Goal: Information Seeking & Learning: Learn about a topic

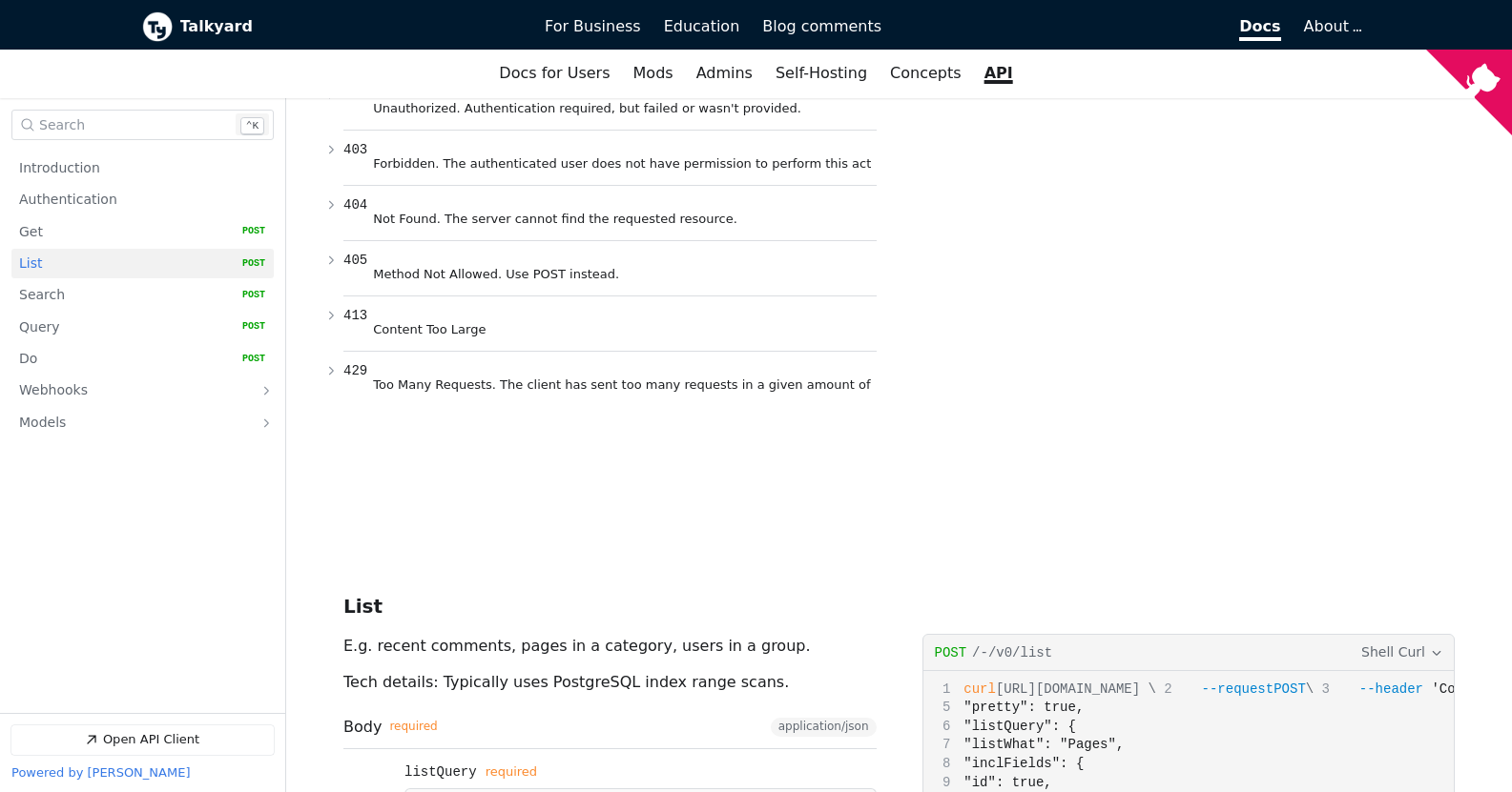
scroll to position [2574, 0]
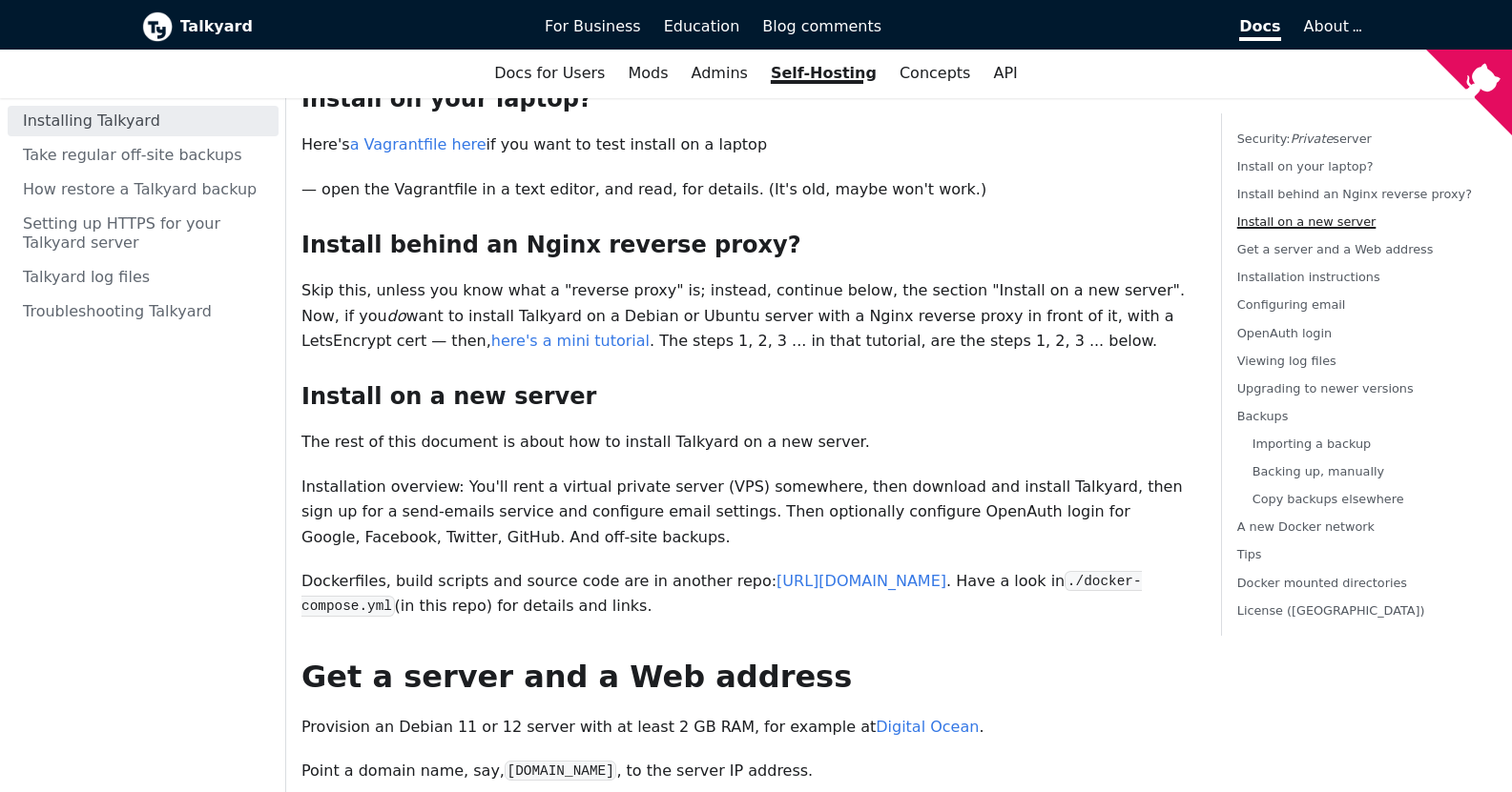
scroll to position [667, 0]
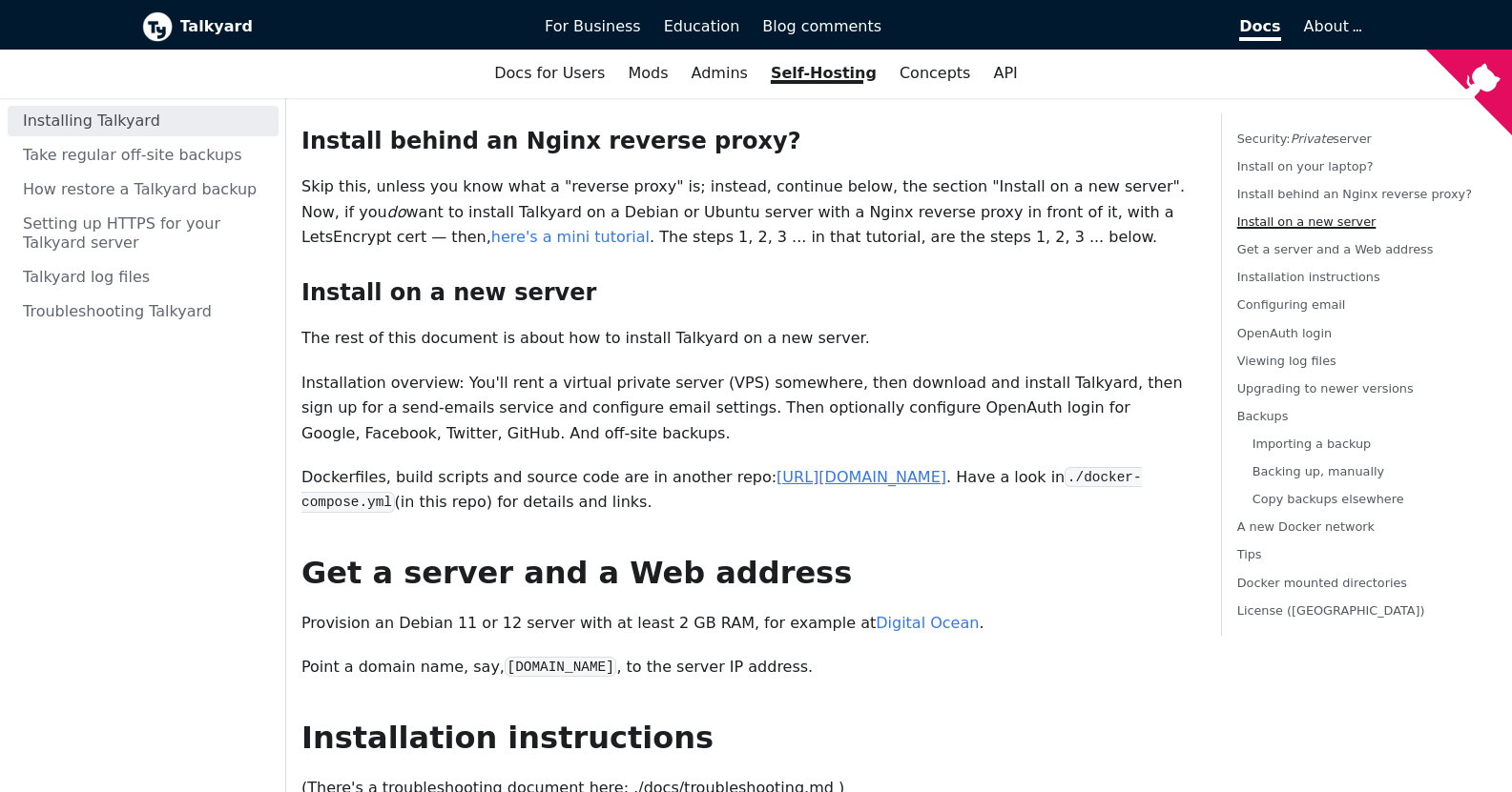
click at [829, 468] on link "https://github.com/debiki/talkyard" at bounding box center [861, 477] width 170 height 18
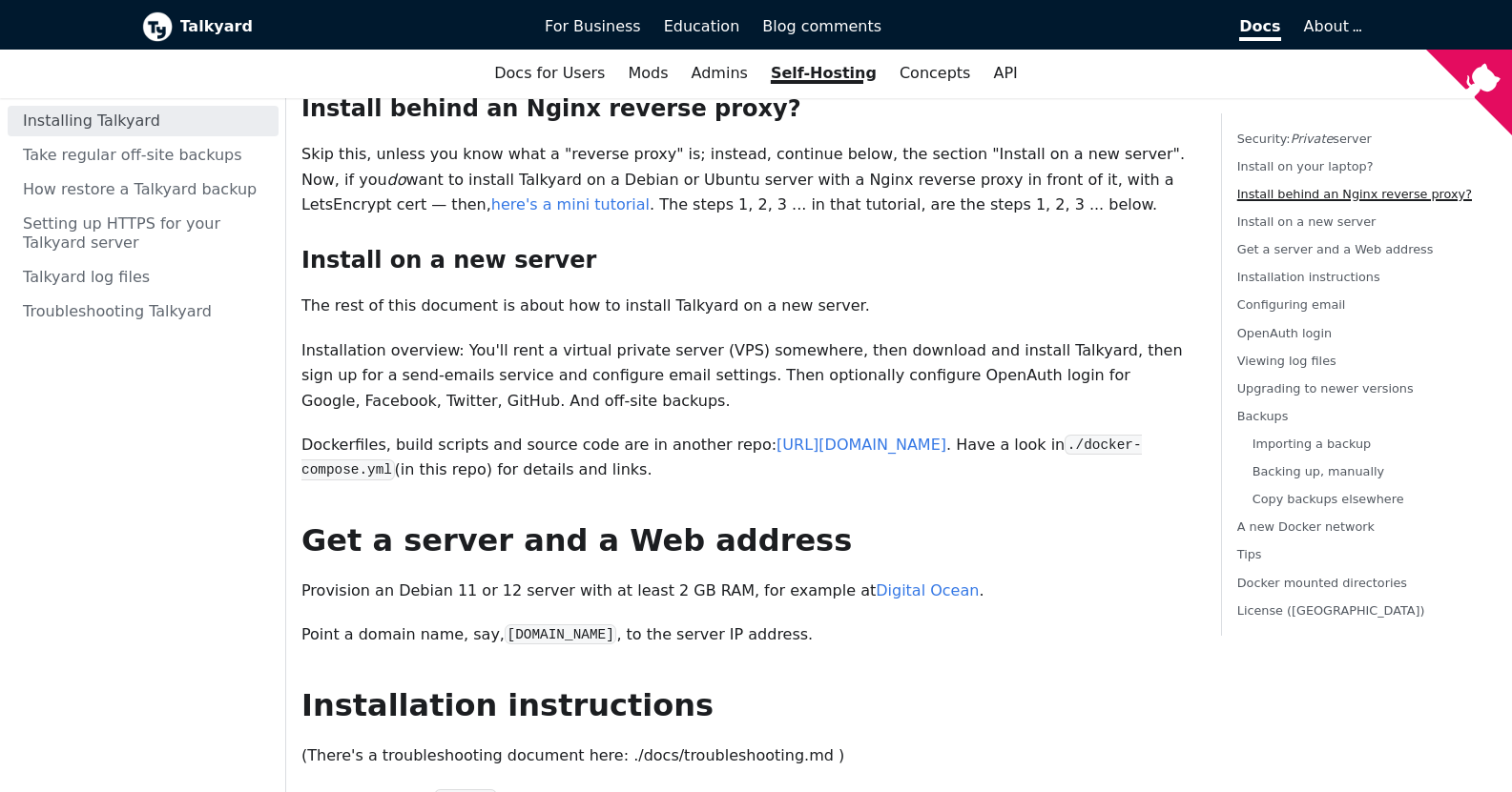
scroll to position [1144, 0]
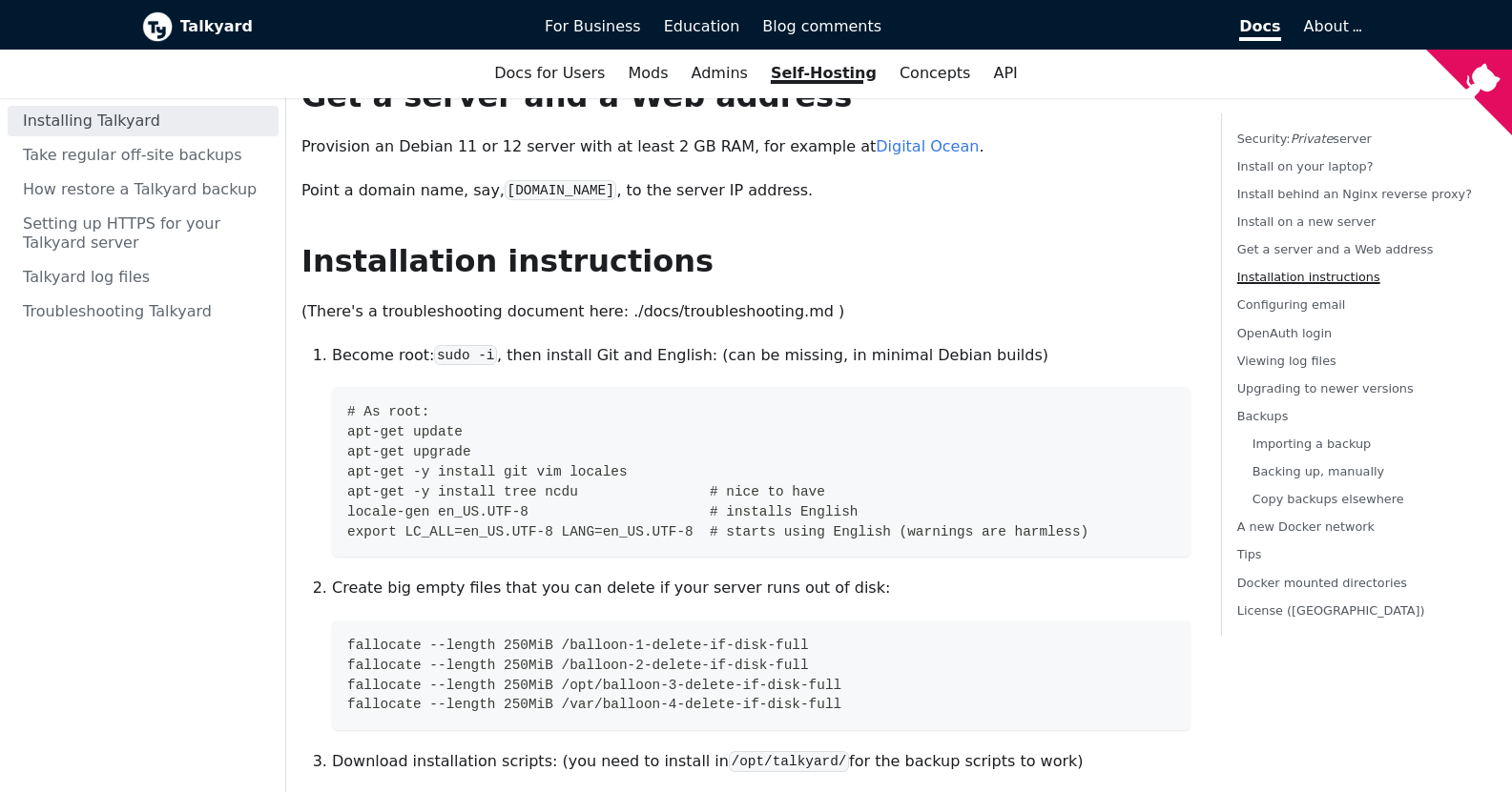
click at [1015, 179] on p "Point a domain name, say, talkyard.your-website.com , to the server IP address." at bounding box center [746, 191] width 889 height 25
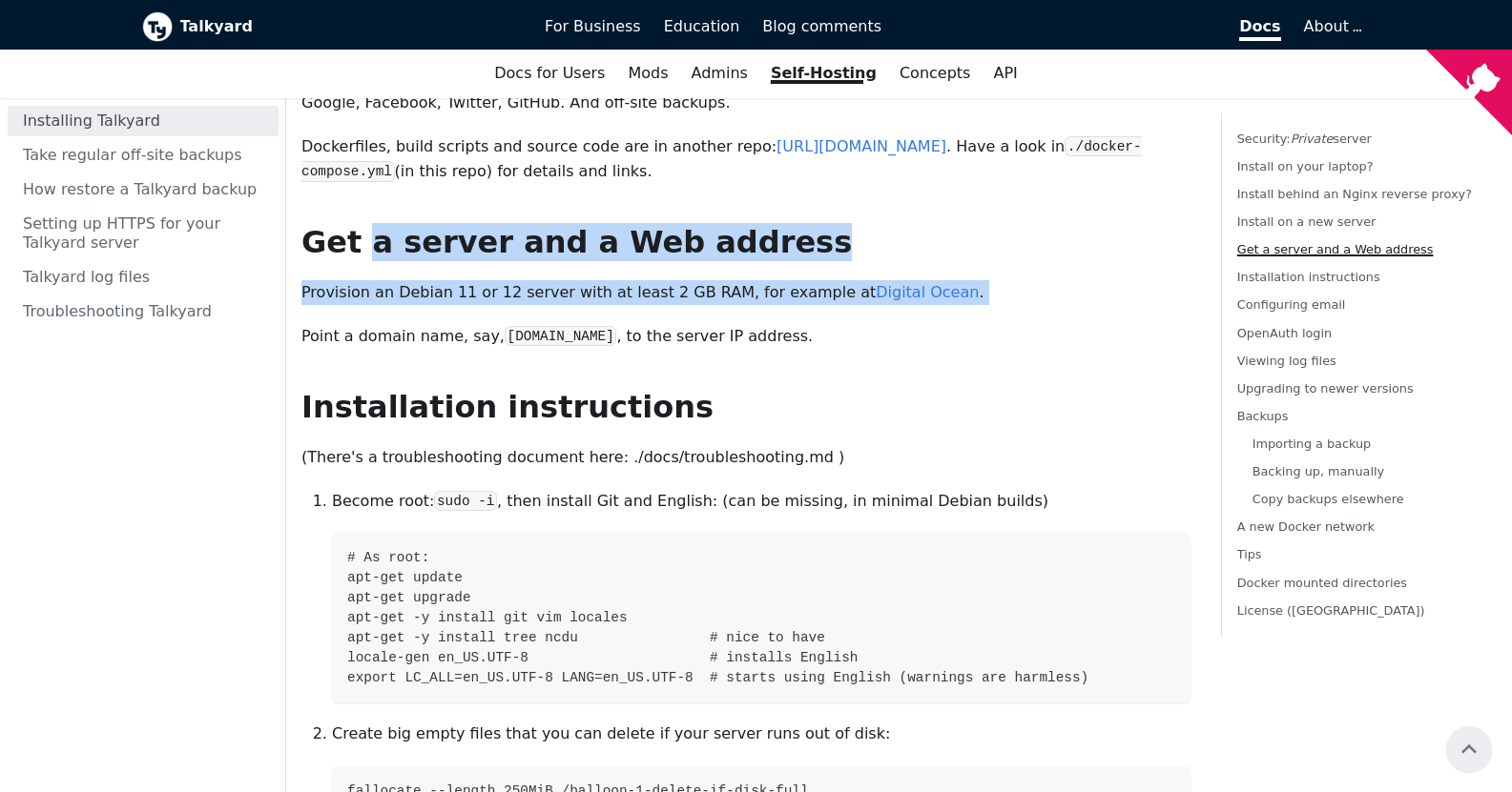
scroll to position [891, 0]
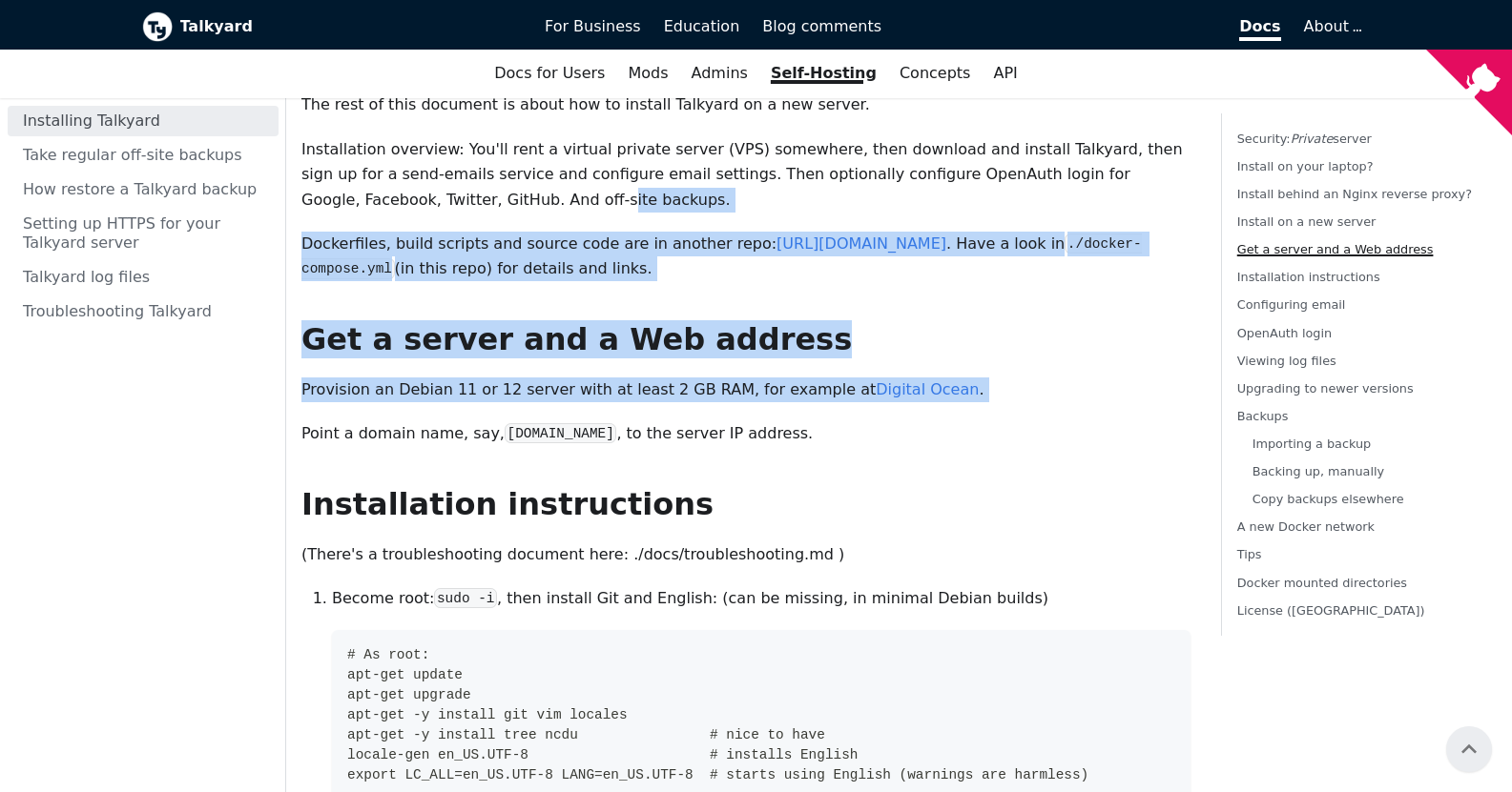
drag, startPoint x: 302, startPoint y: 116, endPoint x: 364, endPoint y: 112, distance: 62.1
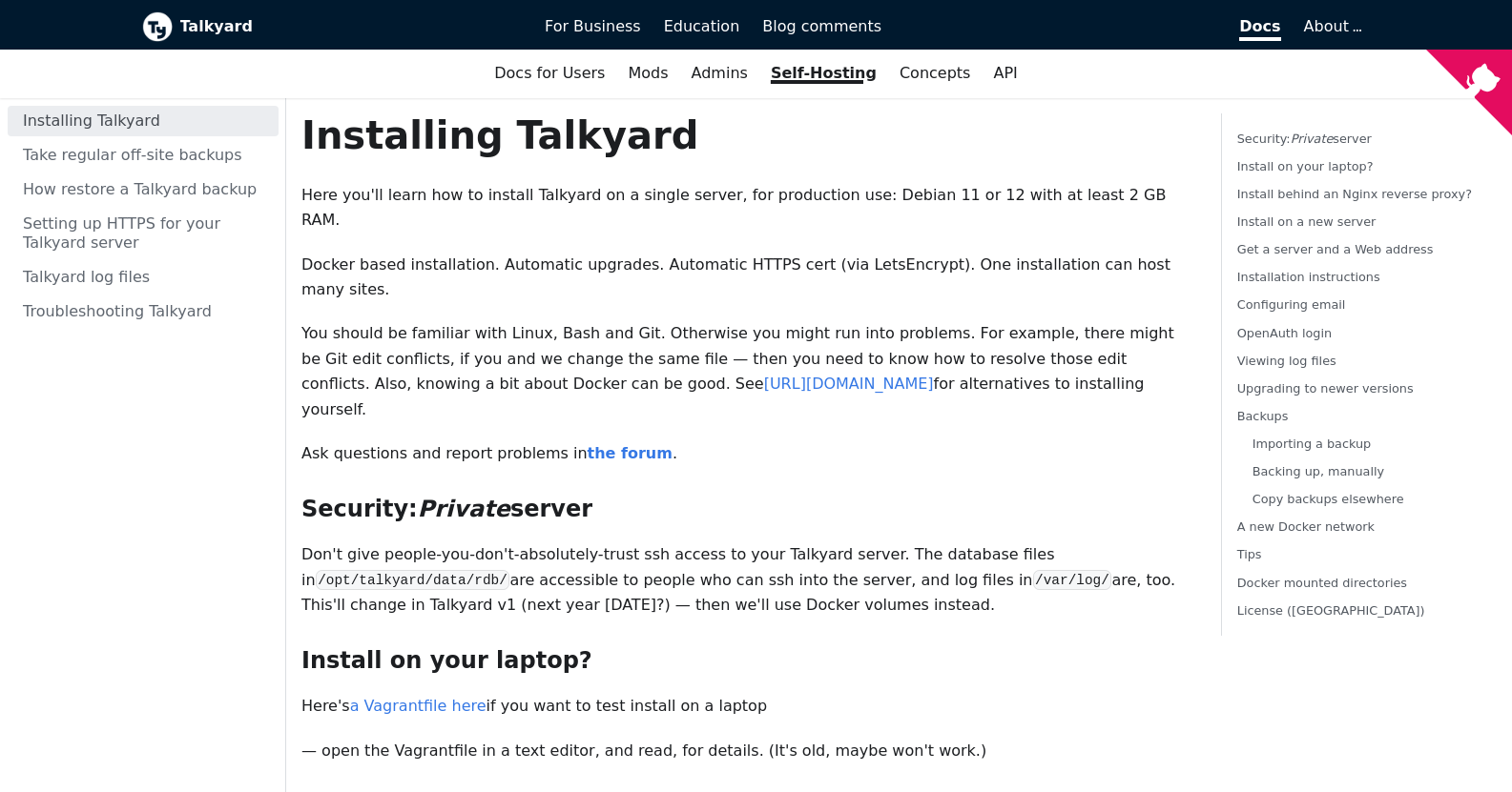
scroll to position [0, 0]
